Goal: Information Seeking & Learning: Learn about a topic

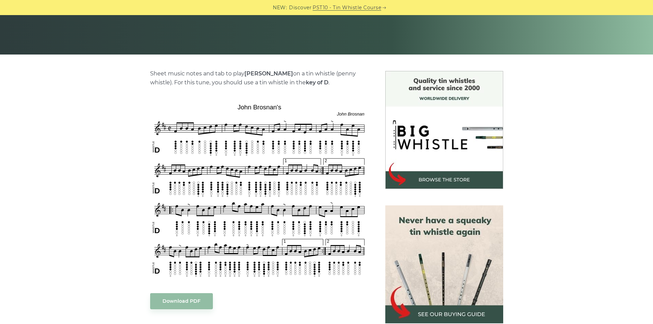
scroll to position [69, 0]
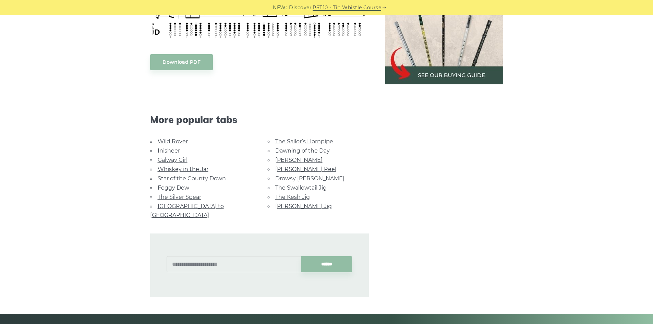
scroll to position [240, 0]
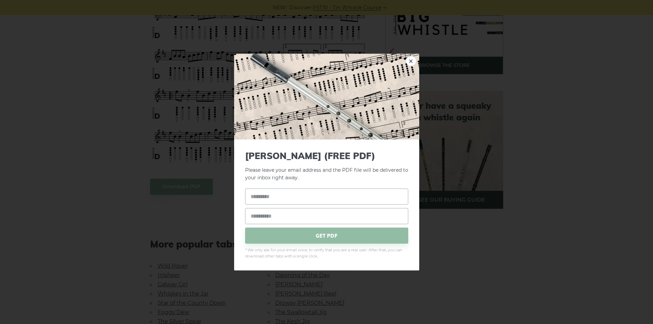
click at [195, 185] on body "NEW: Discover PST10 - Tin Whistle Course Lessons Fingering Charts Tabs & Notes …" at bounding box center [326, 290] width 653 height 1061
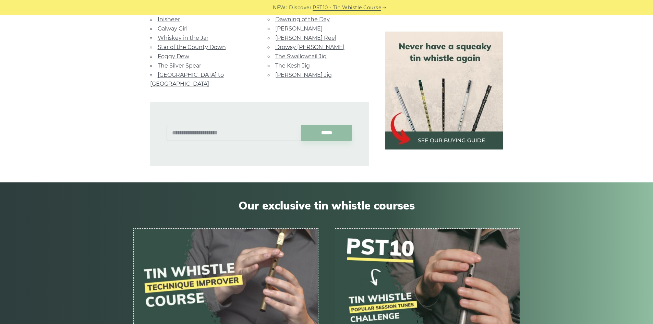
scroll to position [514, 0]
